Goal: Task Accomplishment & Management: Use online tool/utility

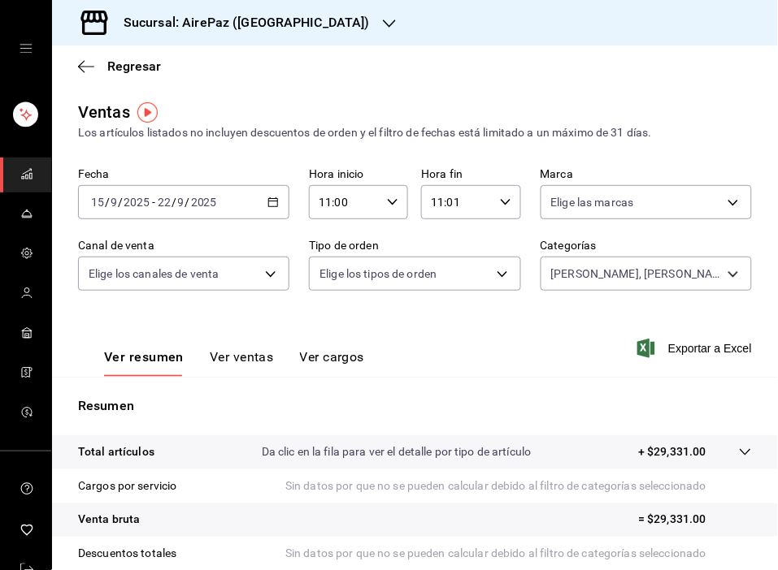
click at [383, 17] on icon "button" at bounding box center [389, 23] width 13 height 13
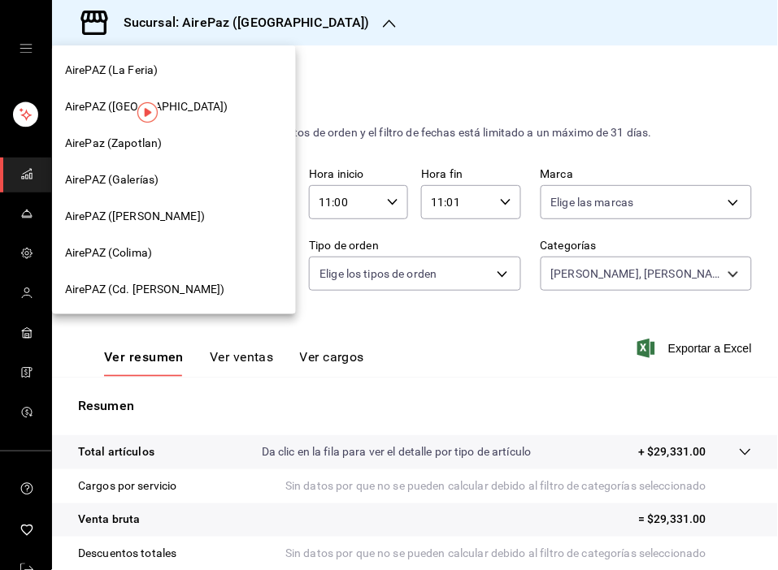
click at [126, 75] on span "AirePAZ (La Feria)" at bounding box center [111, 70] width 93 height 17
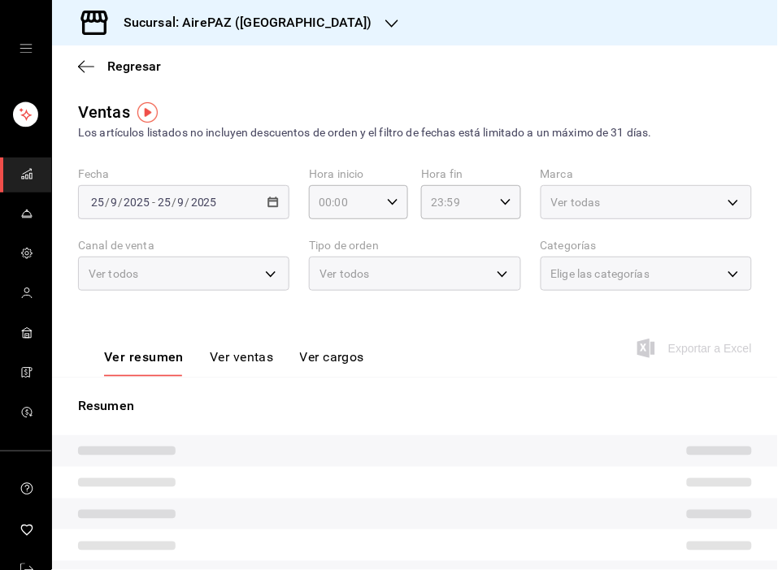
type input "11:00"
type input "11:01"
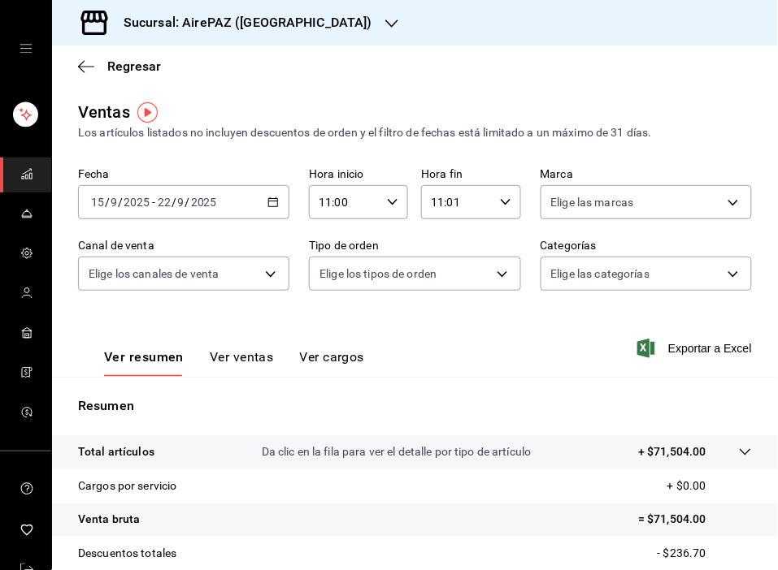
click at [276, 202] on div "2025-09-15 15 / 9 / 2025 - 2025-09-22 22 / 9 / 2025" at bounding box center [183, 202] width 211 height 34
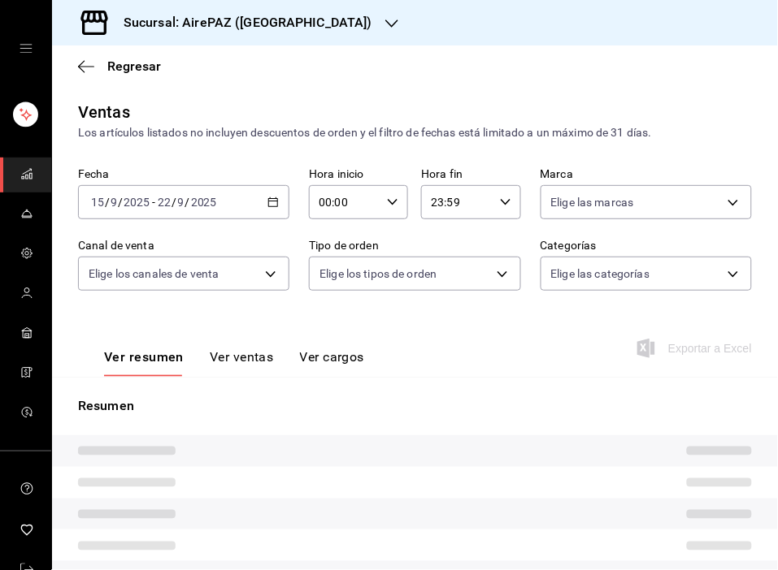
type input "11:00"
type input "11:01"
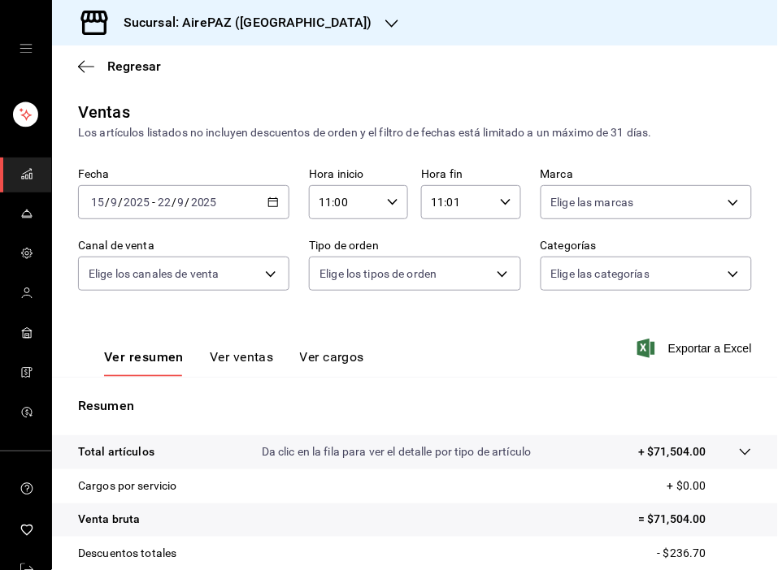
click at [268, 199] on \(Stroke\) "button" at bounding box center [273, 202] width 10 height 9
click at [388, 131] on div "Los artículos listados no incluyen descuentos de orden y el filtro de fechas es…" at bounding box center [415, 132] width 674 height 17
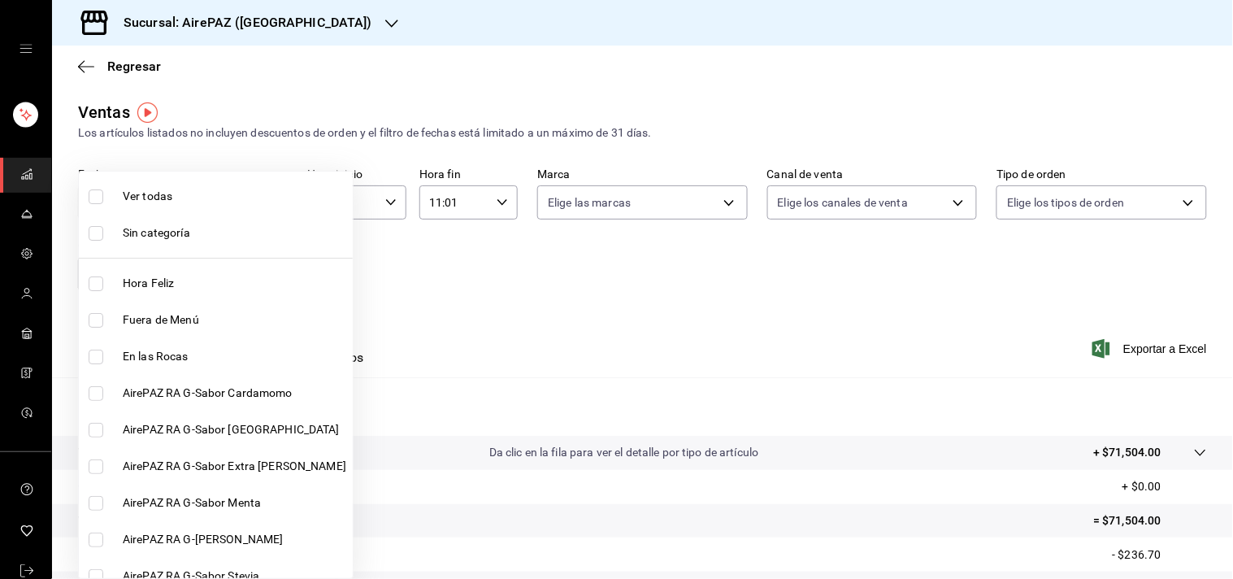
click at [271, 269] on body "Sucursal: AirePAZ (La Feria) Regresar Ventas Los artículos listados no incluyen…" at bounding box center [616, 289] width 1233 height 579
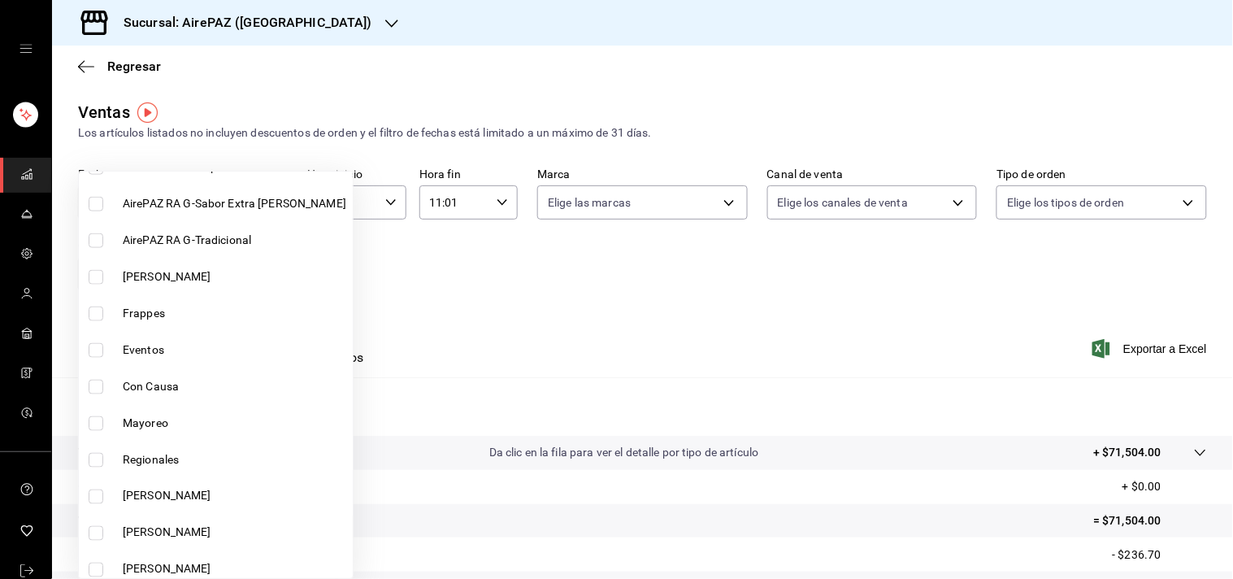
scroll to position [494, 0]
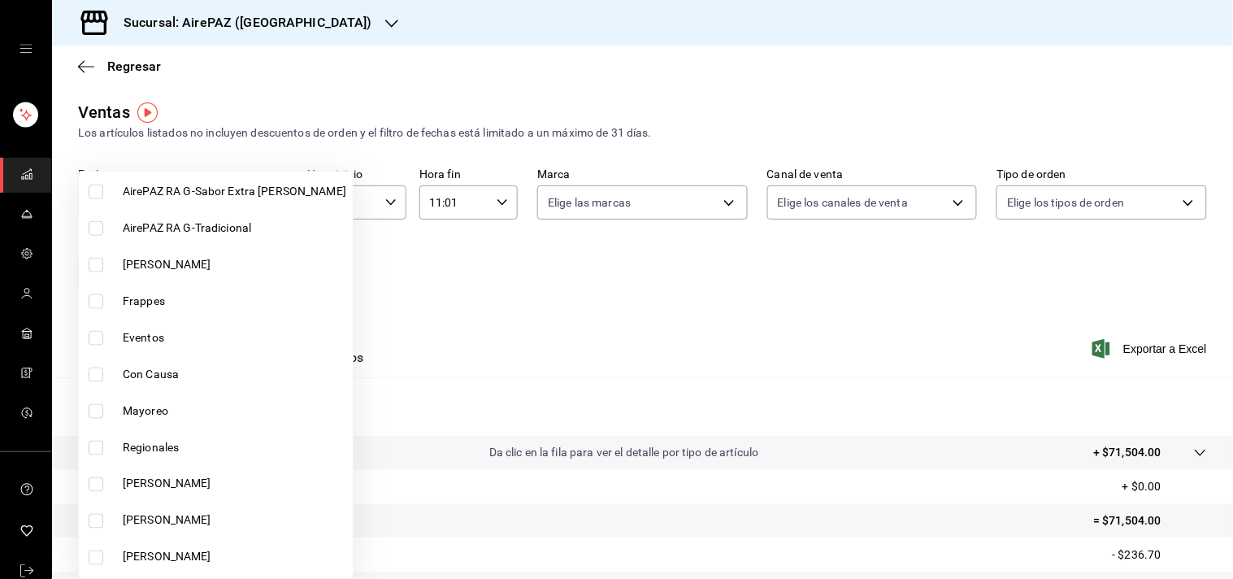
click at [134, 480] on span "[PERSON_NAME]" at bounding box center [234, 483] width 223 height 17
type input "128f68ee-36b3-4964-83f3-b272afc611c1"
checkbox input "true"
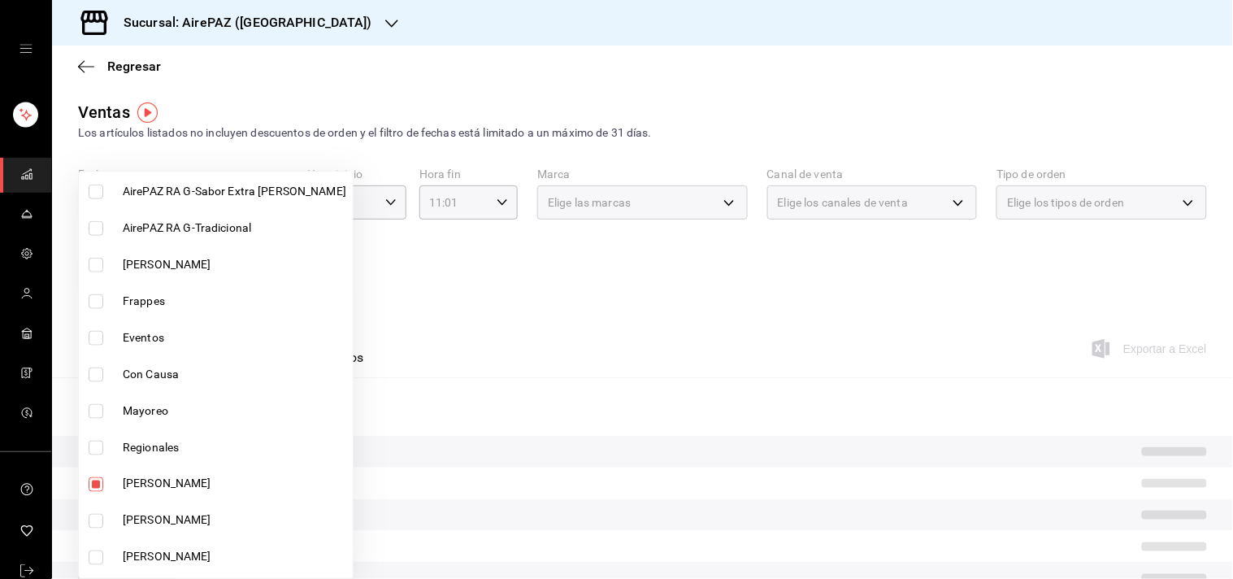
click at [124, 518] on span "[PERSON_NAME]" at bounding box center [234, 520] width 223 height 17
type input "128f68ee-36b3-4964-83f3-b272afc611c1,dba2a85e-f9d5-4174-9adb-f634bebd72c2"
checkbox input "true"
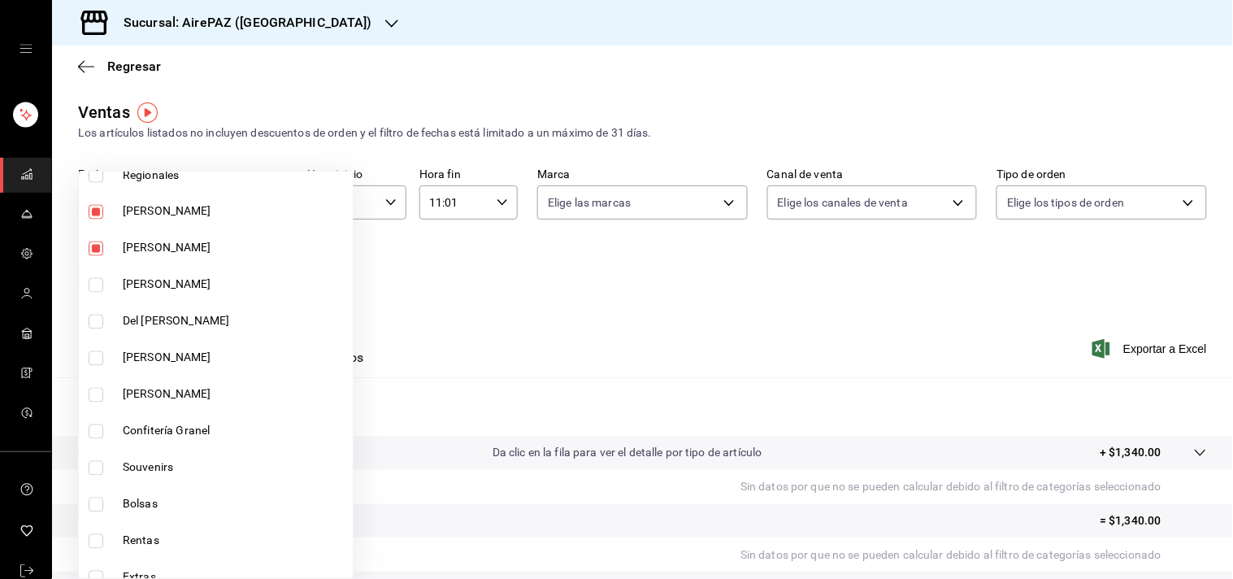
scroll to position [769, 0]
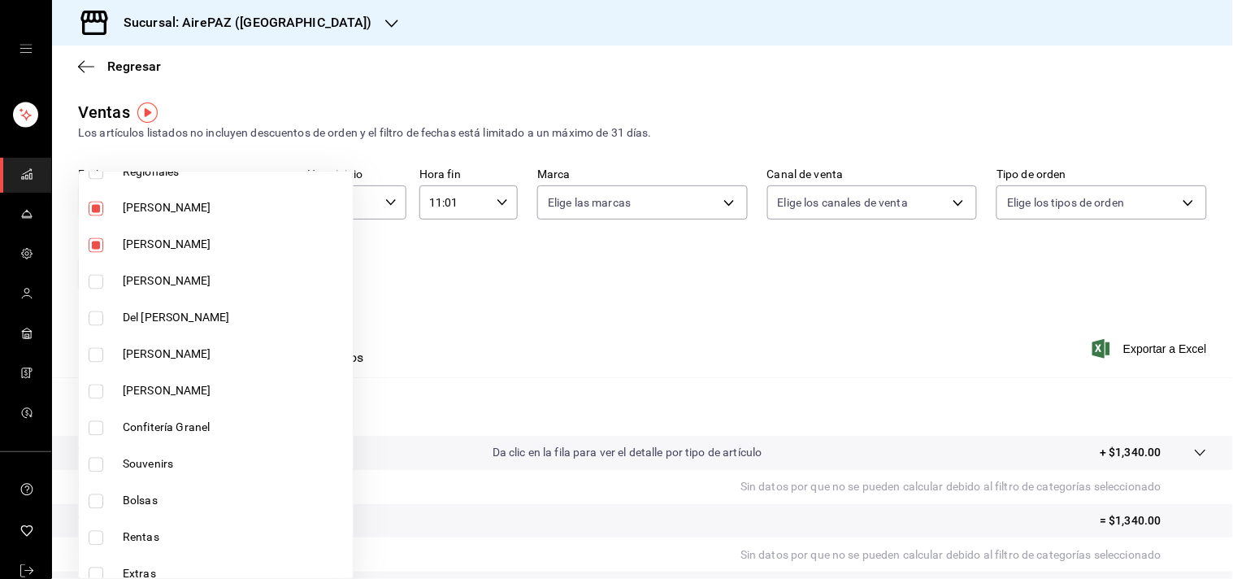
click at [158, 283] on span "[PERSON_NAME]" at bounding box center [234, 281] width 223 height 17
type input "128f68ee-36b3-4964-83f3-b272afc611c1,dba2a85e-f9d5-4174-9adb-f634bebd72c2,cc8cf…"
checkbox input "true"
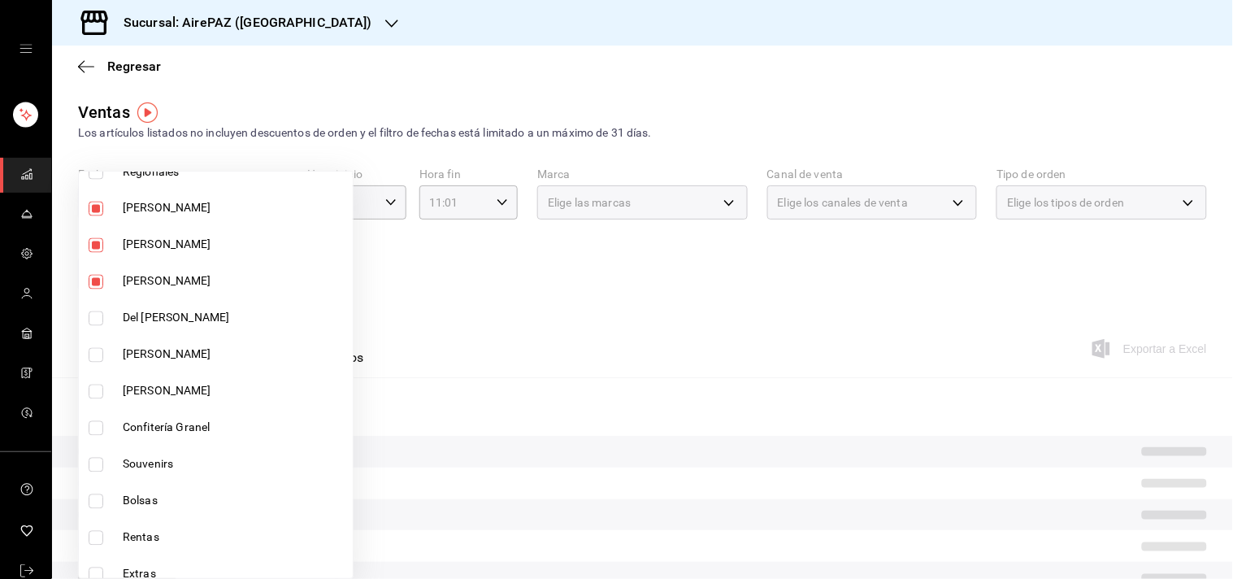
click at [171, 315] on span "Del [PERSON_NAME]" at bounding box center [234, 318] width 223 height 17
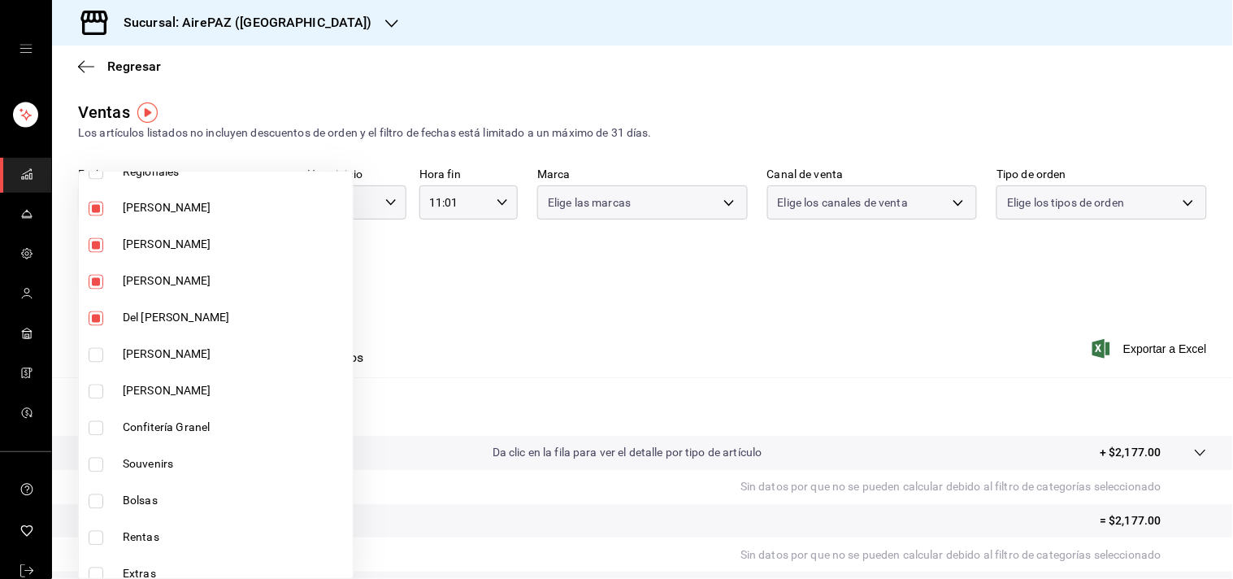
type input "128f68ee-36b3-4964-83f3-b272afc611c1,dba2a85e-f9d5-4174-9adb-f634bebd72c2,cc8cf…"
checkbox input "true"
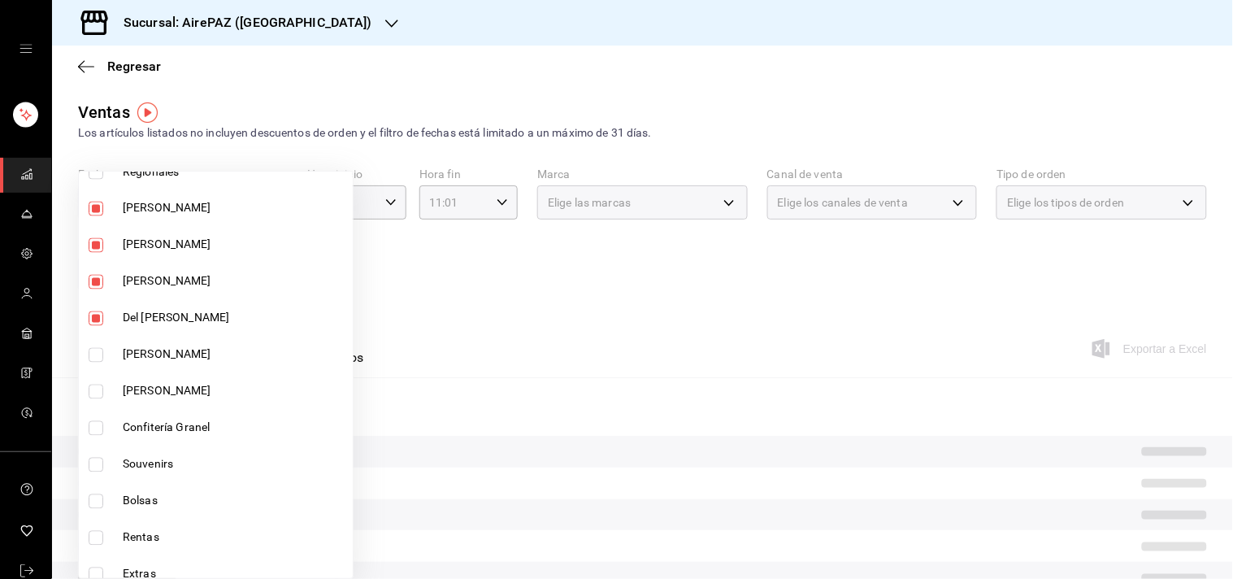
click at [167, 354] on span "[PERSON_NAME]" at bounding box center [234, 354] width 223 height 17
type input "128f68ee-36b3-4964-83f3-b272afc611c1,dba2a85e-f9d5-4174-9adb-f634bebd72c2,cc8cf…"
checkbox input "true"
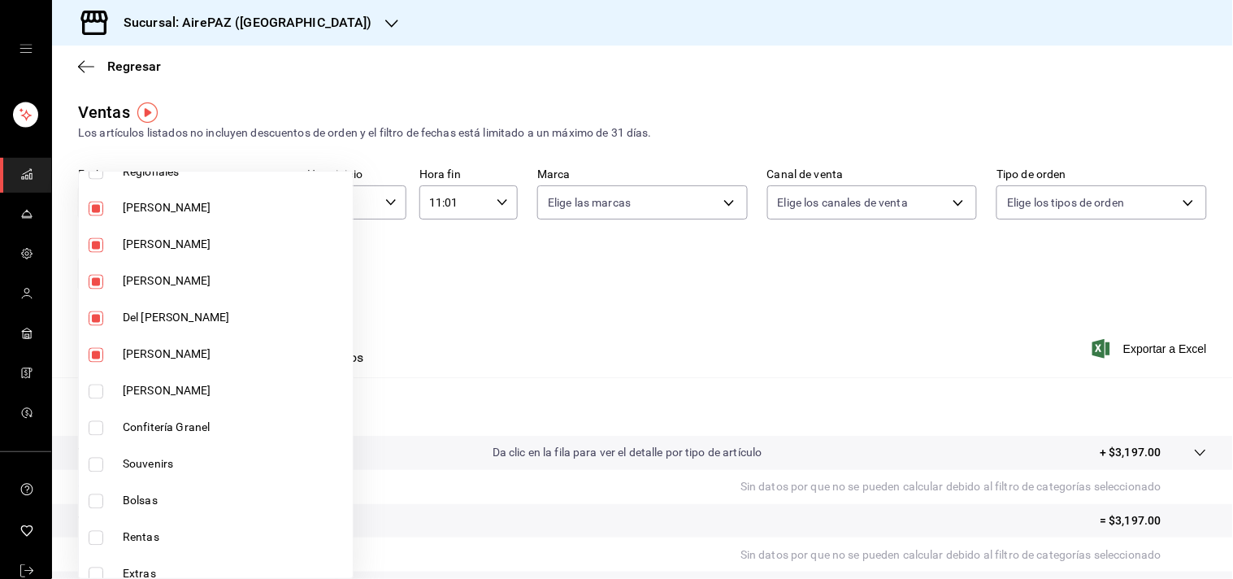
click at [149, 388] on span "[PERSON_NAME]" at bounding box center [234, 391] width 223 height 17
type input "128f68ee-36b3-4964-83f3-b272afc611c1,dba2a85e-f9d5-4174-9adb-f634bebd72c2,cc8cf…"
checkbox input "true"
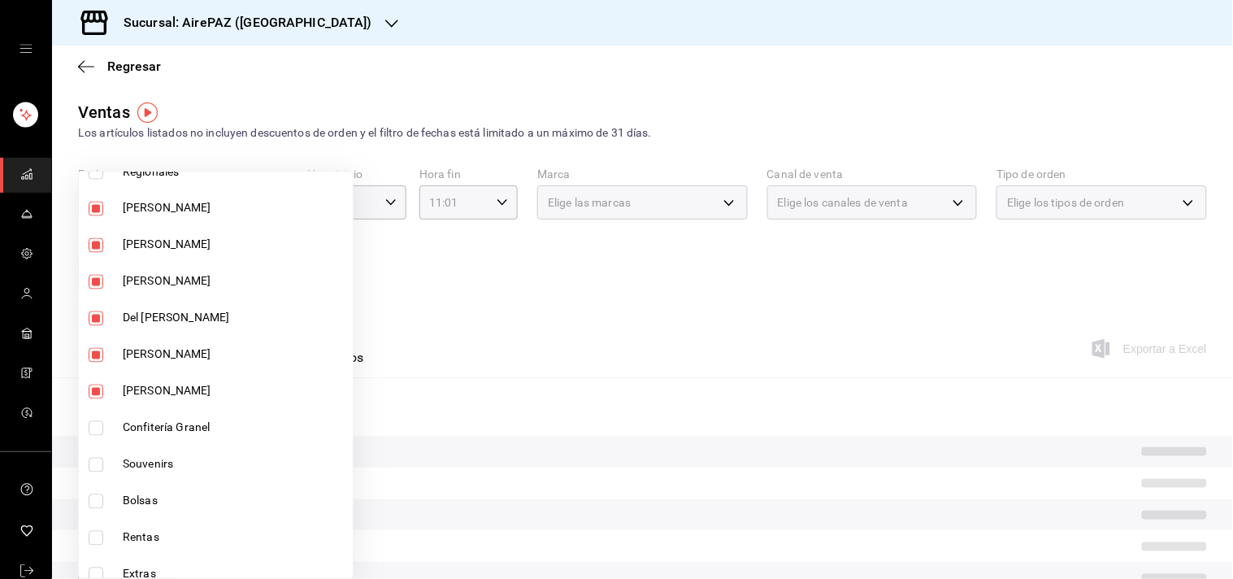
click at [147, 433] on span "Confitería Granel" at bounding box center [234, 427] width 223 height 17
type input "128f68ee-36b3-4964-83f3-b272afc611c1,dba2a85e-f9d5-4174-9adb-f634bebd72c2,cc8cf…"
checkbox input "true"
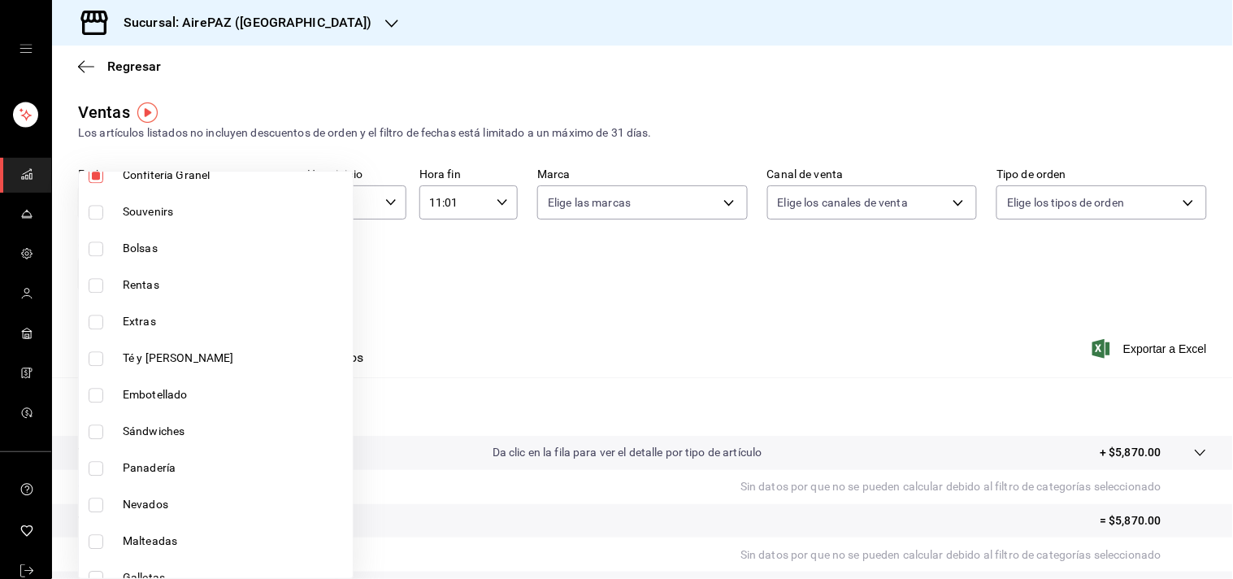
scroll to position [1054, 0]
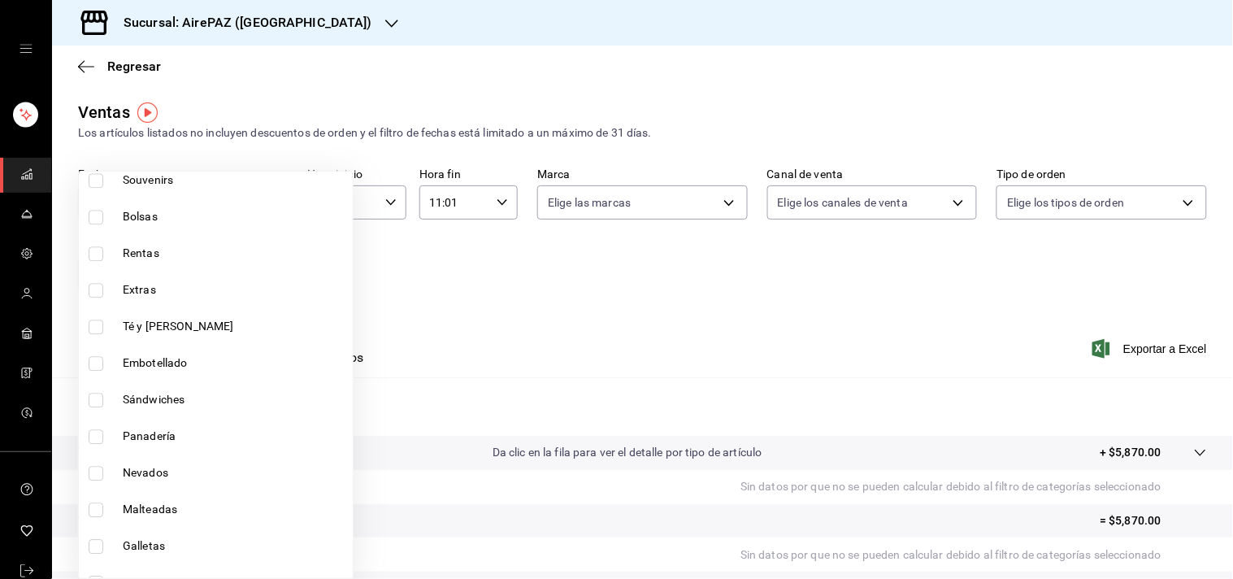
click at [150, 432] on span "Panadería" at bounding box center [234, 435] width 223 height 17
type input "128f68ee-36b3-4964-83f3-b272afc611c1,dba2a85e-f9d5-4174-9adb-f634bebd72c2,cc8cf…"
checkbox input "true"
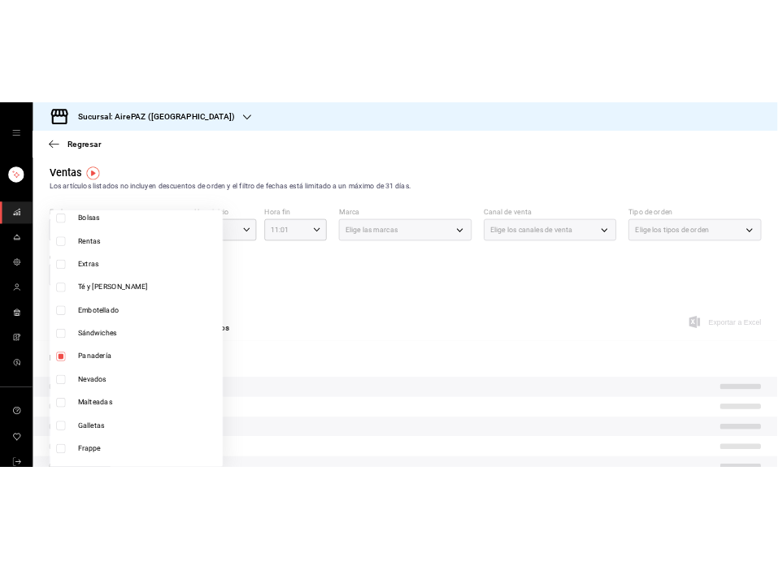
scroll to position [1110, 0]
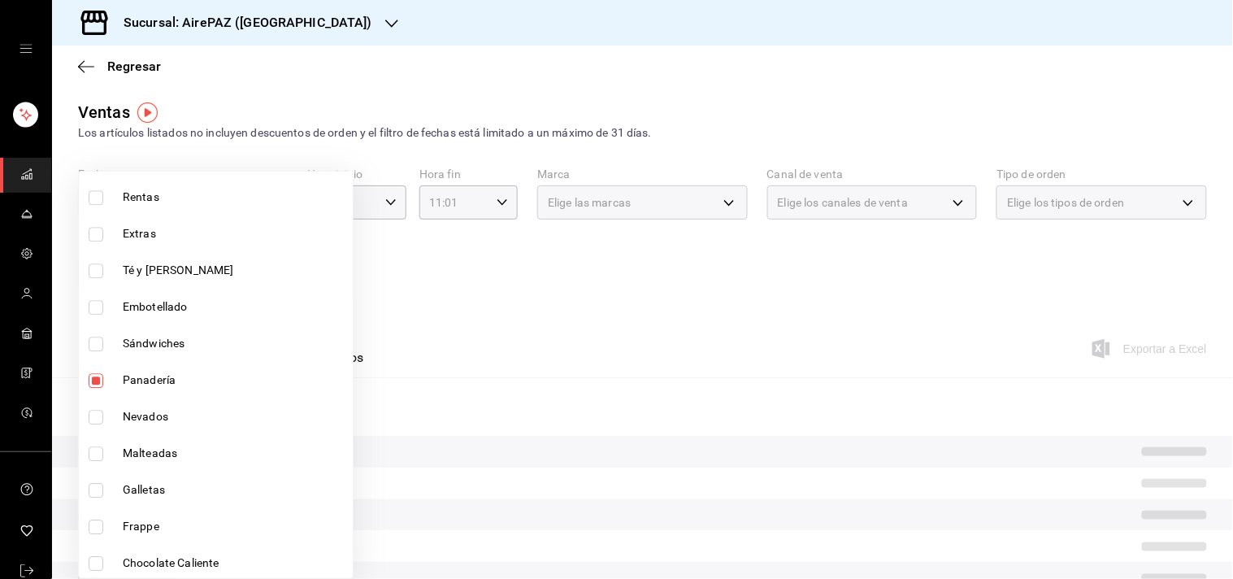
click at [133, 493] on span "Galletas" at bounding box center [234, 489] width 223 height 17
type input "128f68ee-36b3-4964-83f3-b272afc611c1,dba2a85e-f9d5-4174-9adb-f634bebd72c2,cc8cf…"
checkbox input "true"
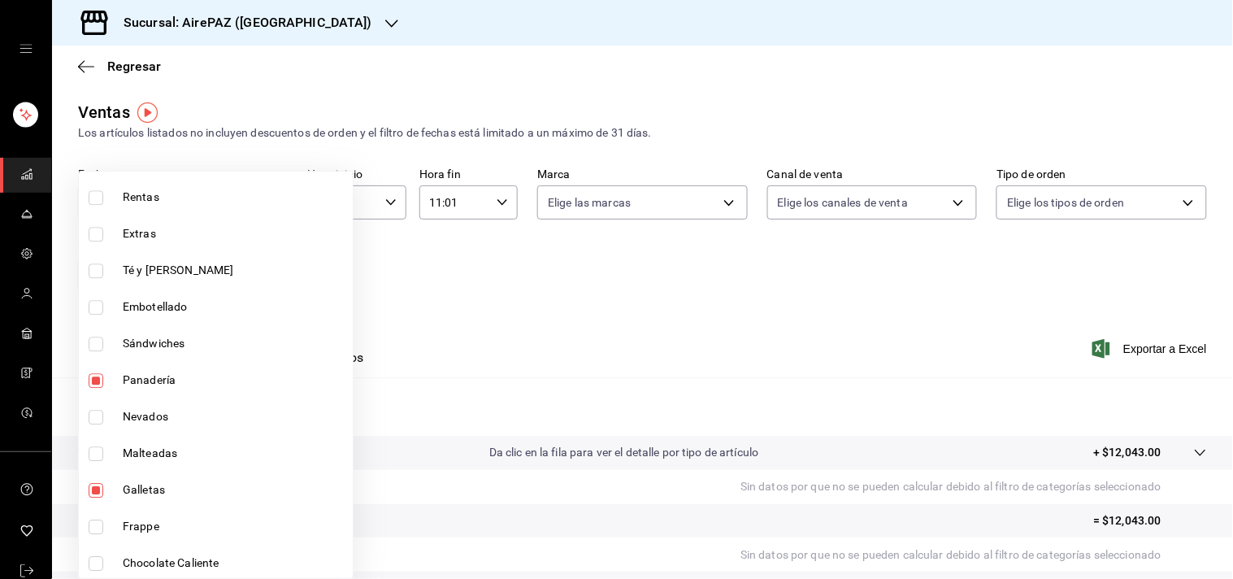
click at [777, 107] on div at bounding box center [616, 289] width 1233 height 579
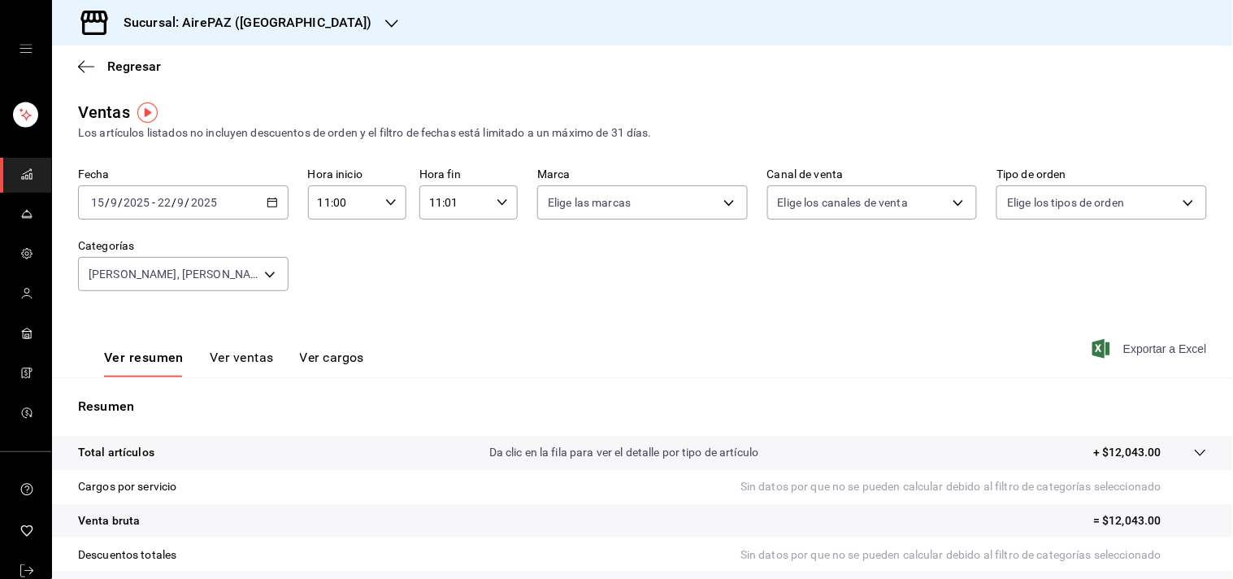
click at [777, 352] on span "Exportar a Excel" at bounding box center [1150, 349] width 111 height 20
